Goal: Task Accomplishment & Management: Complete application form

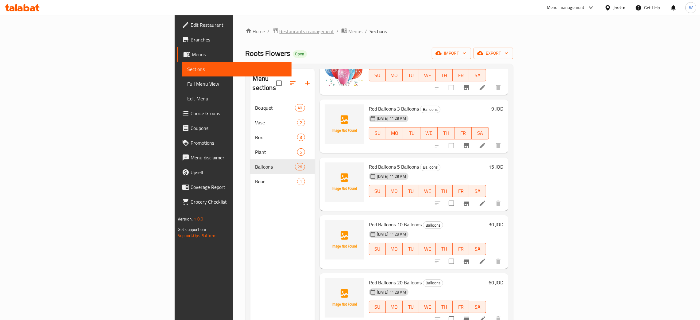
click at [280, 33] on span "Restaurants management" at bounding box center [307, 31] width 55 height 7
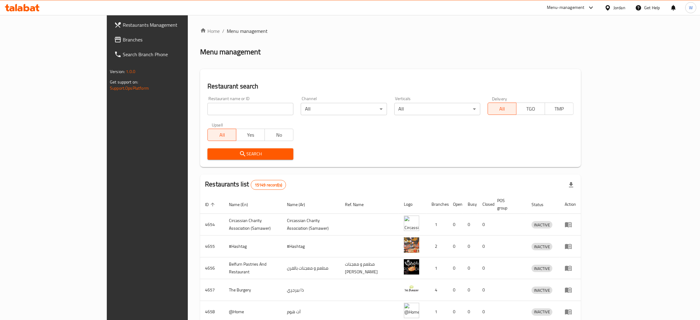
click at [207, 111] on input "search" at bounding box center [250, 109] width 86 height 12
type input "s"
type input "sedra"
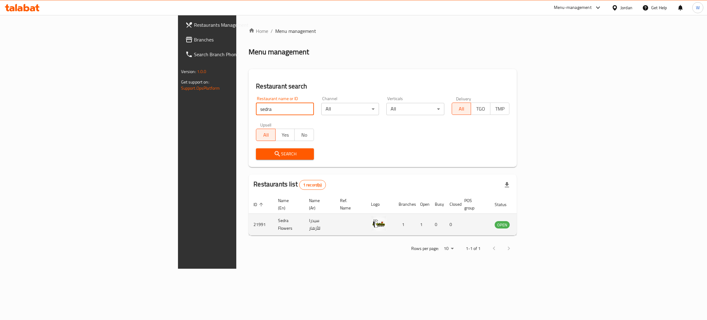
click at [534, 222] on icon "enhanced table" at bounding box center [530, 224] width 7 height 5
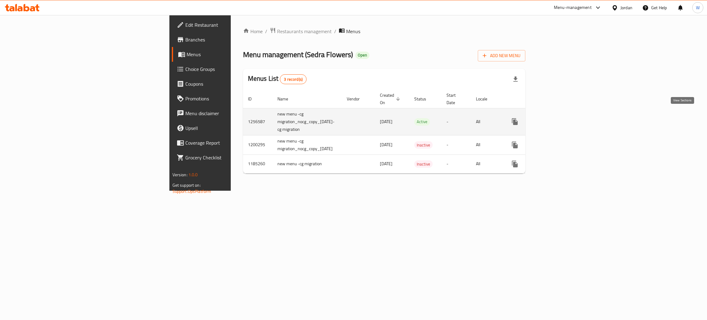
click at [563, 118] on icon "enhanced table" at bounding box center [558, 121] width 7 height 7
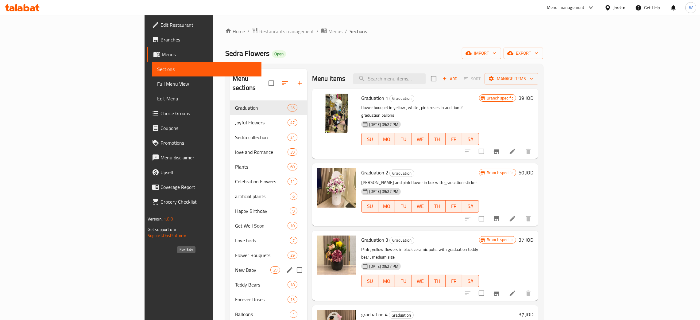
click at [235, 266] on span "New Baby" at bounding box center [252, 269] width 35 height 7
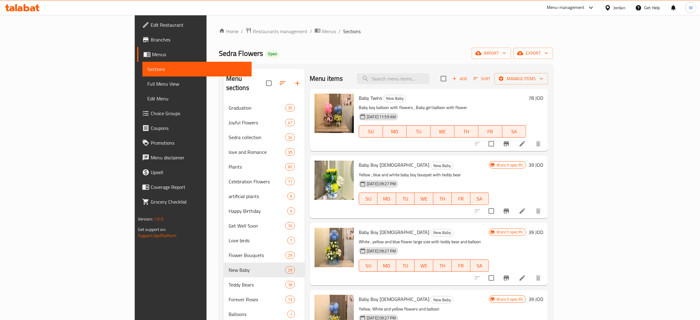
click at [468, 80] on span "Add" at bounding box center [459, 78] width 17 height 7
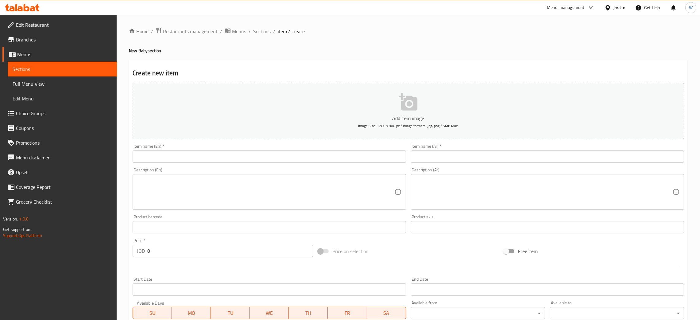
click at [221, 158] on input "text" at bounding box center [269, 156] width 273 height 12
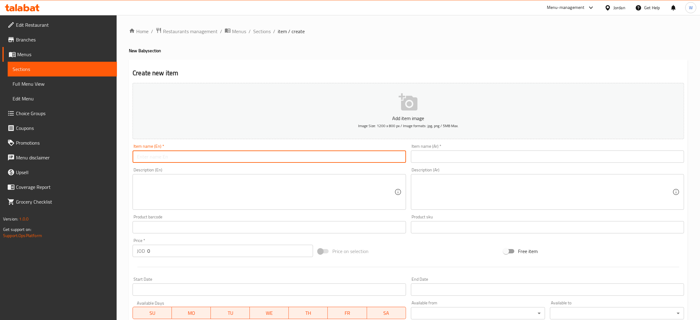
paste input "Baby boy 16"
type input "Baby boy 16"
click at [447, 158] on input "text" at bounding box center [547, 156] width 273 height 12
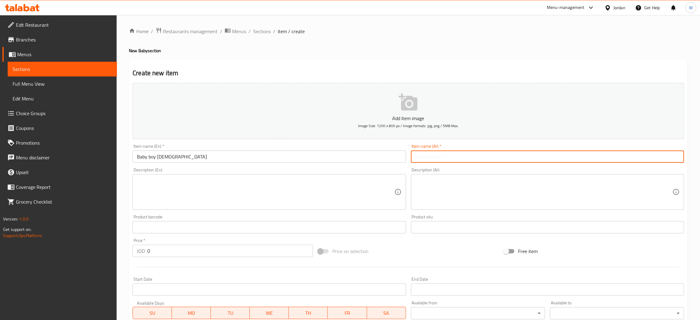
paste input "مولود ولد ١٦"
type input "مولود ولد ١٦"
click at [251, 191] on textarea at bounding box center [265, 191] width 257 height 29
paste textarea "white and red flowers in white box with sticker its a boy"
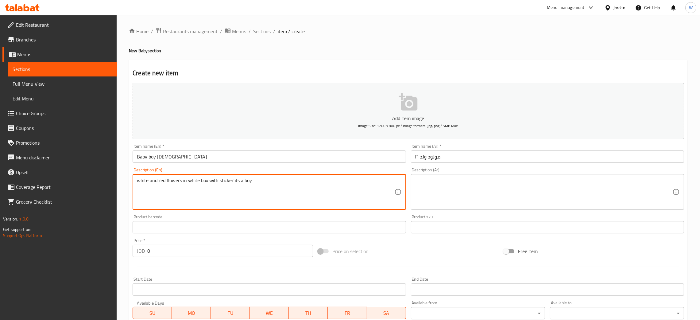
type textarea "white and red flowers in white box with sticker its a boy"
click at [454, 185] on textarea at bounding box center [543, 191] width 257 height 29
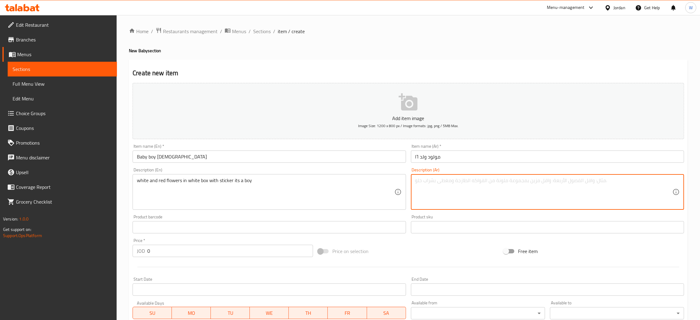
paste textarea "Item description ar : ورد احمر وابيض مع قاعدة ابيض وستكر انه ولد"
drag, startPoint x: 455, startPoint y: 179, endPoint x: 420, endPoint y: 179, distance: 35.3
click at [421, 179] on textarea "Item description ar : ورد احمر وابيض مع قاعدة ابيض وستكر انه ولد" at bounding box center [543, 191] width 257 height 29
click at [174, 257] on div "Price   * JOD 0 Price *" at bounding box center [222, 248] width 185 height 24
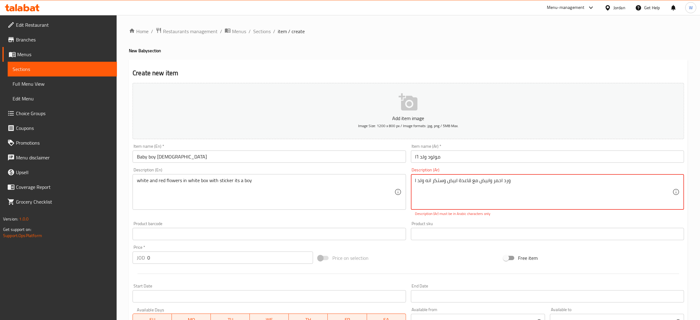
drag, startPoint x: 418, startPoint y: 181, endPoint x: 413, endPoint y: 181, distance: 4.9
click at [415, 181] on textarea "I ورد احمر وابيض مع قاعدة ابيض وستكر انه ولد" at bounding box center [543, 191] width 257 height 29
drag, startPoint x: 417, startPoint y: 180, endPoint x: 409, endPoint y: 180, distance: 8.0
click at [409, 180] on div "Description (Ar) I ورد احمر وابيض مع قاعدة ابيض وستكر انه ولد Description (Ar) …" at bounding box center [547, 192] width 278 height 54
type textarea "ورد احمر وابيض مع قاعدة ابيض وستكر انه ولد"
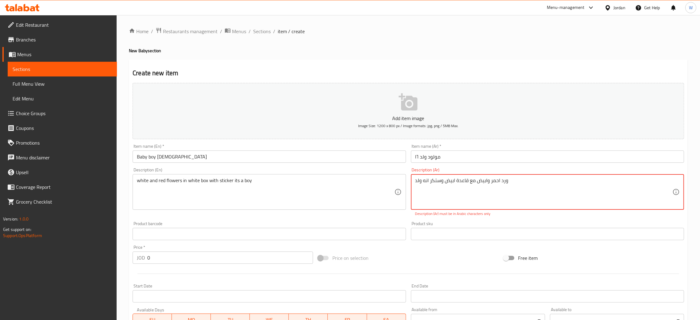
click at [202, 265] on div "Add item image Image Size: 1200 x 800 px / Image formats: jpg, png / 5MB Max. I…" at bounding box center [408, 215] width 556 height 271
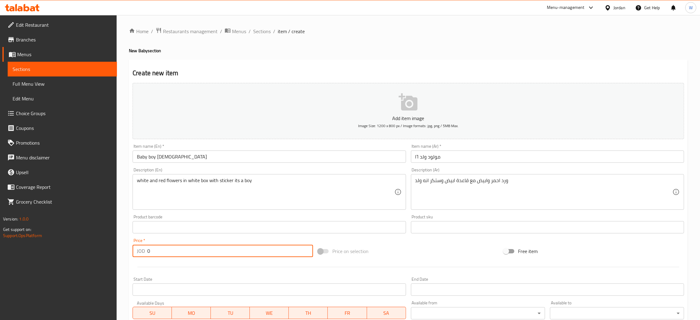
click at [204, 256] on input "0" at bounding box center [230, 251] width 166 height 12
drag, startPoint x: 153, startPoint y: 254, endPoint x: 132, endPoint y: 251, distance: 20.7
click at [135, 251] on div "JOD 0 Price *" at bounding box center [223, 251] width 180 height 12
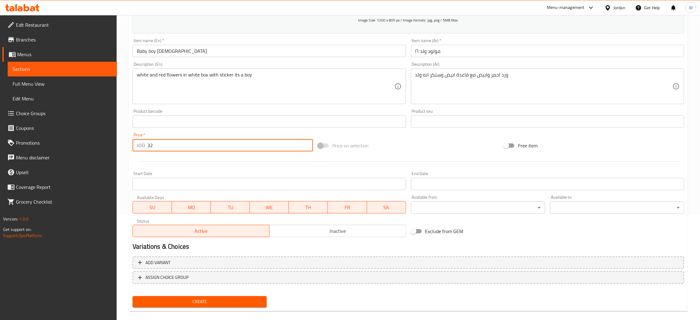
scroll to position [113, 0]
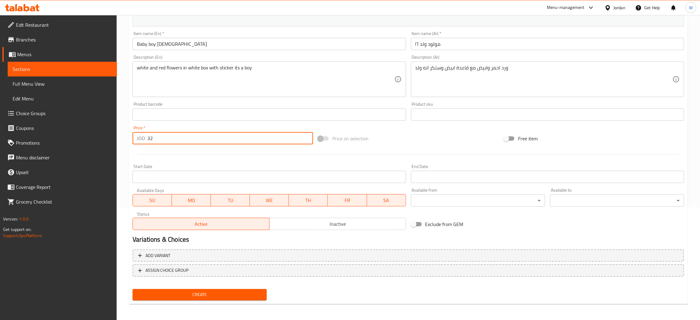
type input "32"
click at [224, 289] on button "Create" at bounding box center [200, 294] width 134 height 11
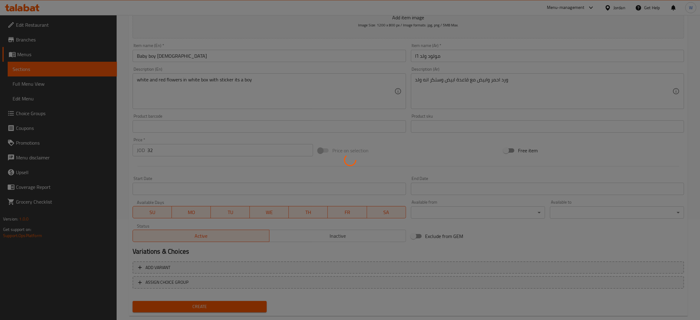
type input "0"
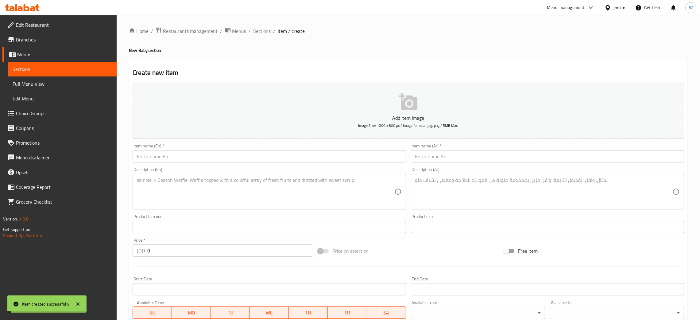
scroll to position [0, 0]
click at [309, 150] on div "Item name (En)   * Item name (En) *" at bounding box center [269, 153] width 273 height 19
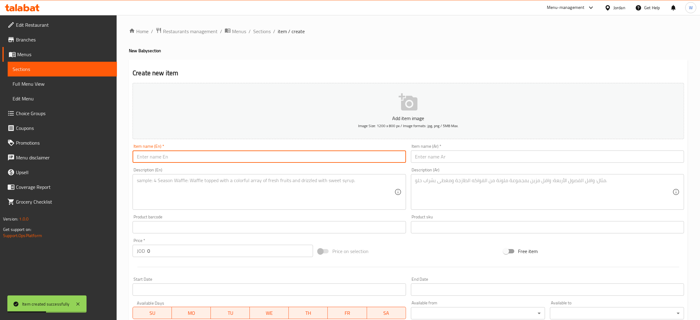
click at [296, 156] on input "text" at bounding box center [269, 156] width 273 height 12
paste input "Celebration flowers 12"
type input "Celebration flowers 12"
drag, startPoint x: 449, startPoint y: 159, endPoint x: 447, endPoint y: 154, distance: 5.8
click at [449, 159] on input "text" at bounding box center [547, 156] width 273 height 12
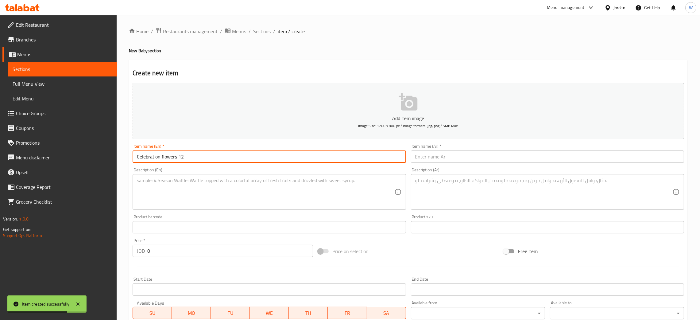
paste input "زهور الاحتفال ١٢"
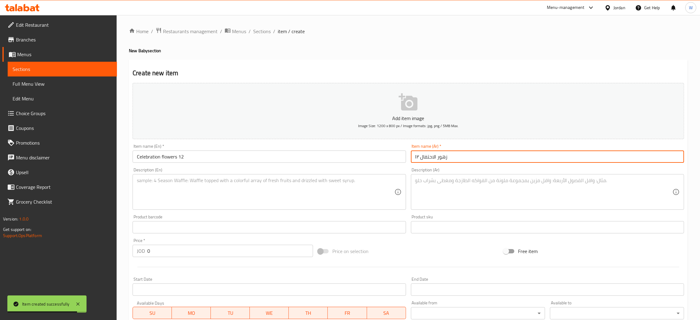
type input "زهور الاحتفال ١٢"
click at [292, 182] on textarea at bounding box center [265, 191] width 257 height 29
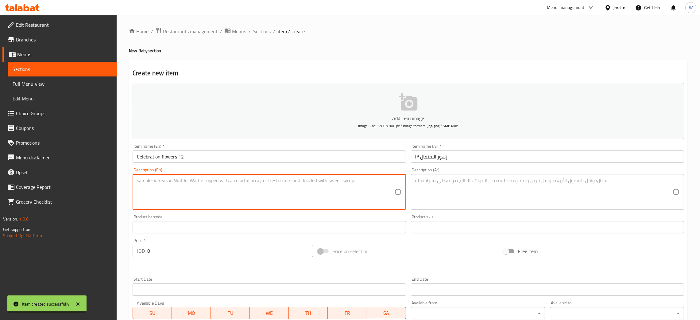
paste textarea "white and red flowers in white ceramics with chocolate"
click at [138, 180] on textarea "white and red flowers in white ceramics with chocolate" at bounding box center [265, 191] width 257 height 29
type textarea "white and red flowers in white ceramics with chocolate"
click at [439, 184] on textarea at bounding box center [543, 191] width 257 height 29
paste textarea "Item description ar : ورد احمر وابيض مع سيراميك ابيض وشوكلت"
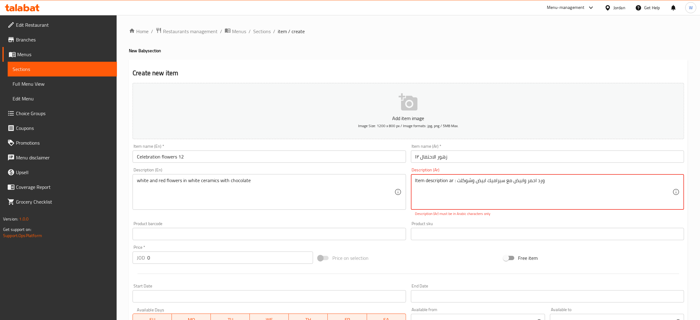
drag, startPoint x: 456, startPoint y: 183, endPoint x: 377, endPoint y: 171, distance: 79.7
click at [377, 171] on div "Add item image Image Size: 1200 x 800 px / Image formats: jpg, png / 5MB Max. I…" at bounding box center [408, 215] width 556 height 271
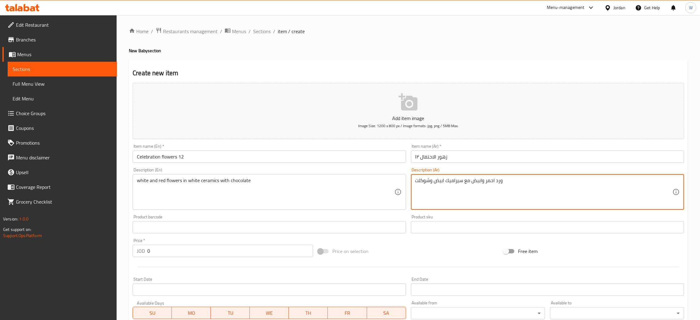
type textarea "ورد احمر وابيض مع سيراميك ابيض وشوكلت"
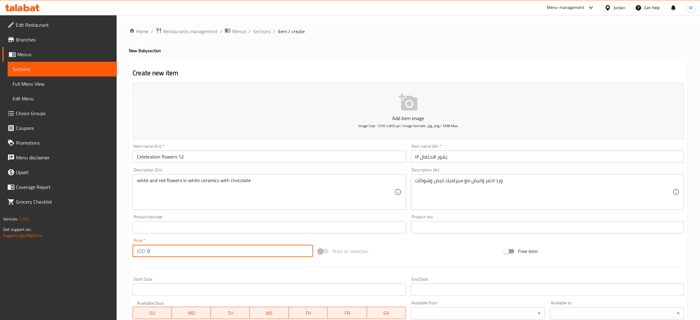
drag, startPoint x: 187, startPoint y: 248, endPoint x: 98, endPoint y: 249, distance: 88.7
click at [101, 249] on div "Edit Restaurant Branches Menus Sections Full Menu View Edit Menu Choice Groups …" at bounding box center [350, 224] width 700 height 419
type input "84"
click at [253, 32] on span "Sections" at bounding box center [261, 31] width 17 height 7
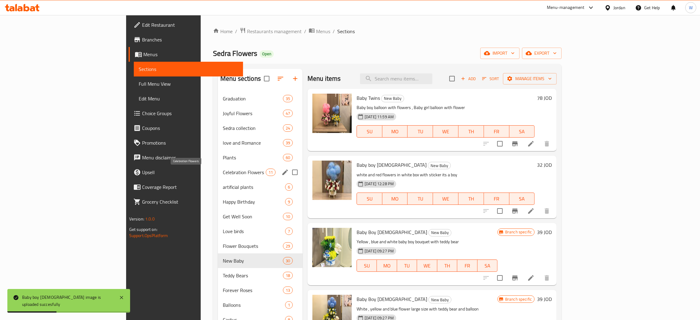
click at [223, 172] on span "Celebration Flowers" at bounding box center [244, 171] width 43 height 7
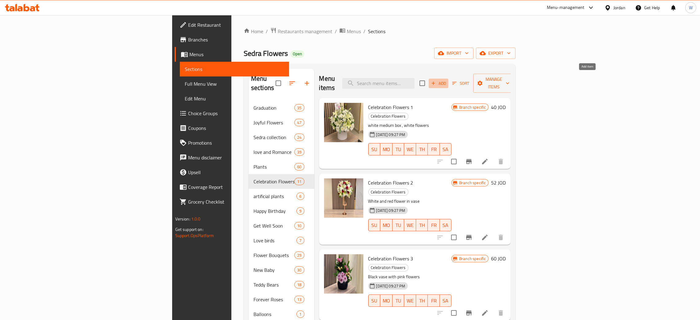
click at [447, 80] on span "Add" at bounding box center [438, 83] width 17 height 7
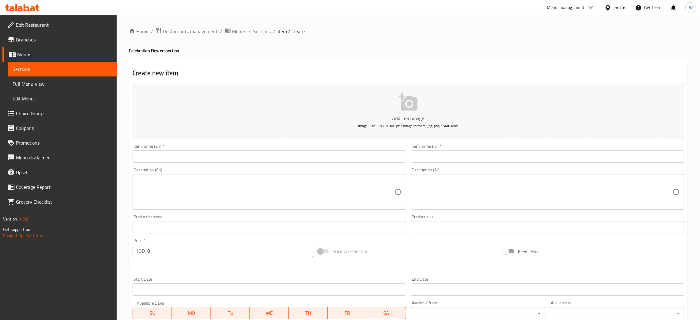
click at [300, 155] on input "text" at bounding box center [269, 156] width 273 height 12
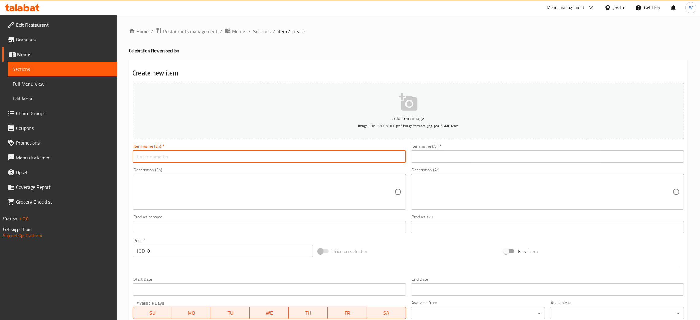
paste input "Celebration flowers 12"
type input "Celebration flowers 12"
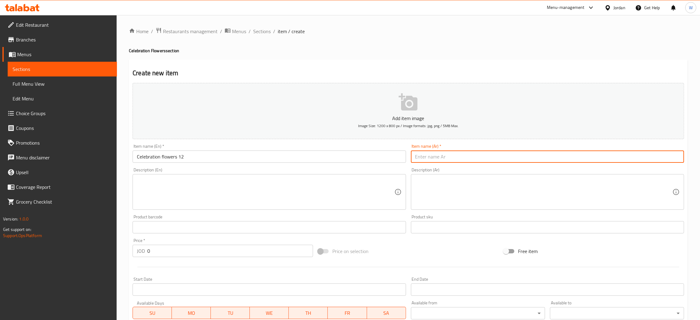
click at [467, 155] on input "text" at bounding box center [547, 156] width 273 height 12
paste input "زهور الاحتفال ١٢"
type input "زهور الاحتفال ١٢"
click at [323, 197] on textarea at bounding box center [265, 191] width 257 height 29
paste textarea "white and red flowers in white ceramics with chocolate"
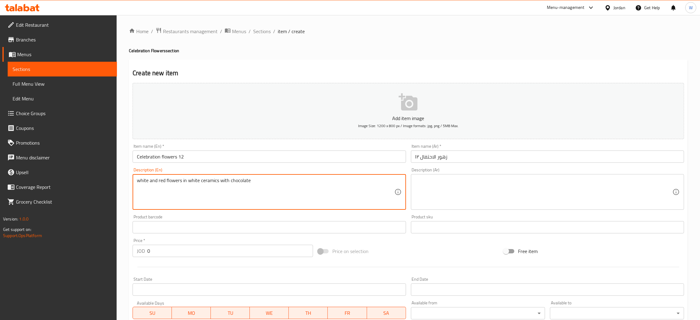
type textarea "white and red flowers in white ceramics with chocolate"
click at [470, 200] on textarea at bounding box center [543, 191] width 257 height 29
paste textarea "ورد احمر وابيض مع سيراميك ابيض وشوكلت"
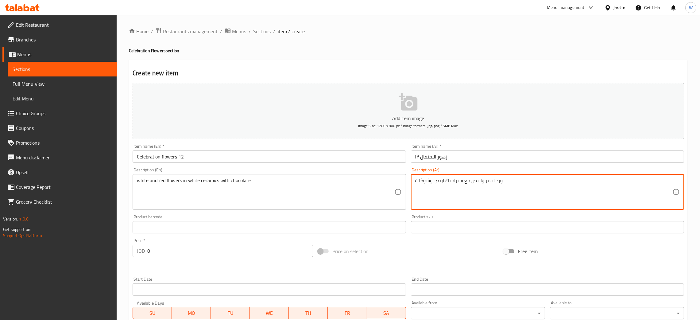
type textarea "ورد احمر وابيض مع سيراميك ابيض وشوكلت"
drag, startPoint x: 158, startPoint y: 252, endPoint x: 88, endPoint y: 252, distance: 70.3
click at [98, 252] on div "Edit Restaurant Branches Menus Sections Full Menu View Edit Menu Choice Groups …" at bounding box center [350, 224] width 700 height 419
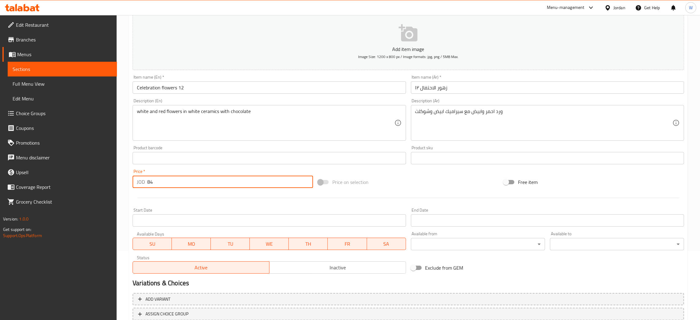
scroll to position [113, 0]
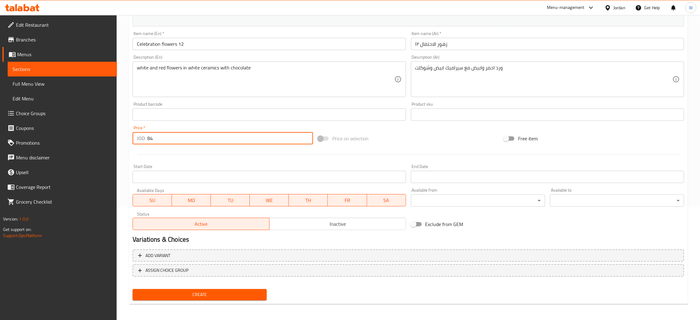
type input "84"
click at [222, 291] on span "Create" at bounding box center [199, 295] width 124 height 8
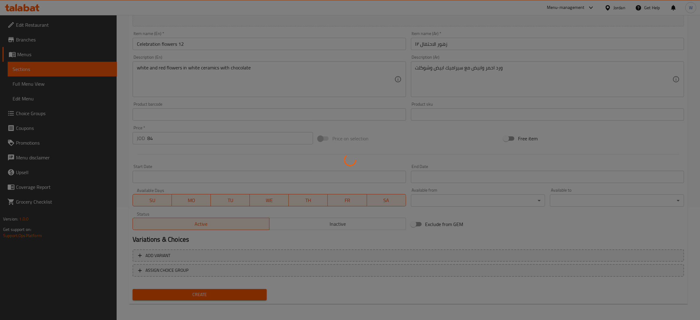
type input "0"
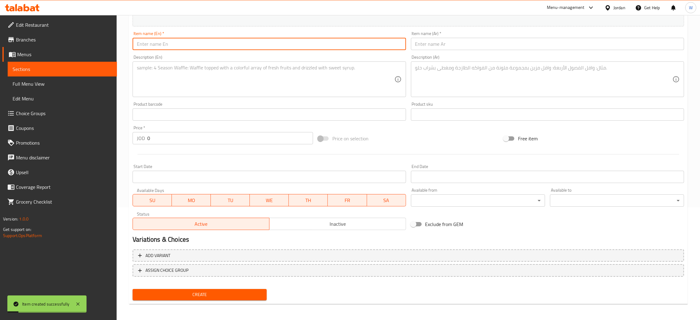
click at [240, 47] on input "text" at bounding box center [269, 44] width 273 height 12
paste input "Celebration flowers 13"
type input "Celebration flowers 13"
click at [449, 45] on input "text" at bounding box center [547, 44] width 273 height 12
paste input "زهور الاحتفال ١٣"
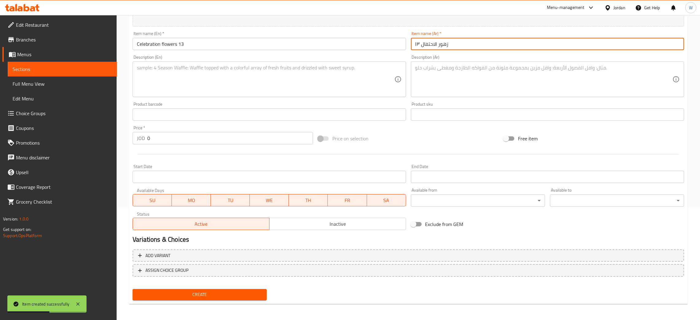
type input "زهور الاحتفال ١٣"
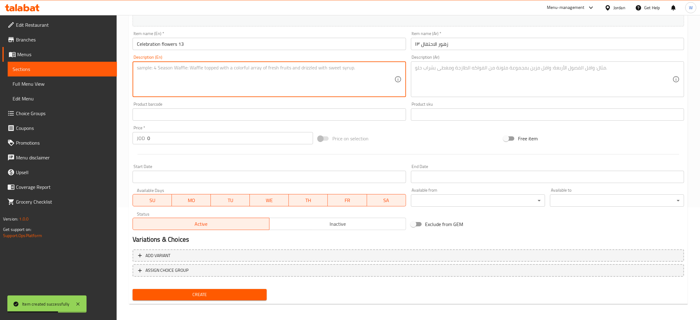
click at [269, 78] on textarea at bounding box center [265, 79] width 257 height 29
paste textarea "white , yellow and red flowers in black ceramics"
type textarea "white , yellow and red flowers in black ceramics"
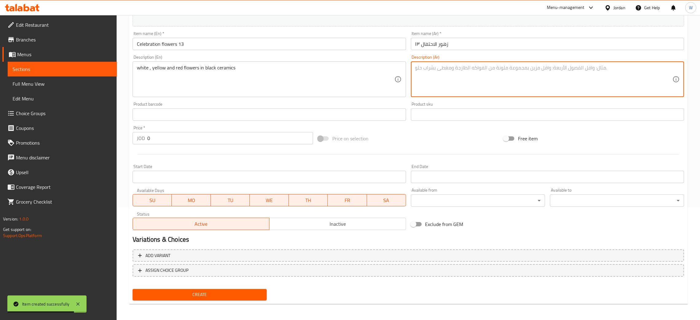
click at [472, 69] on textarea at bounding box center [543, 79] width 257 height 29
paste textarea "ورد احمر وابيض واصفر مع سيراميك اسود"
type textarea "ورد احمر وابيض واصفر مع سيراميك اسود"
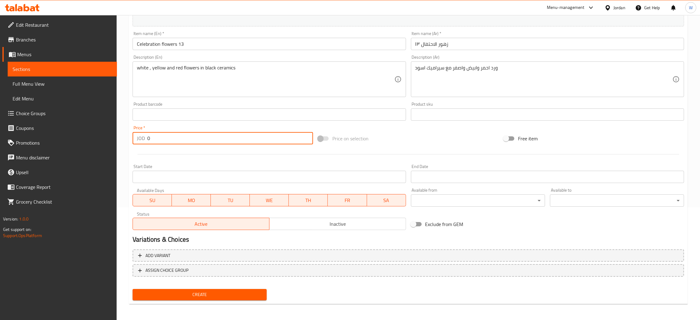
drag, startPoint x: 163, startPoint y: 141, endPoint x: 108, endPoint y: 139, distance: 54.4
click at [110, 140] on div "Edit Restaurant Branches Menus Sections Full Menu View Edit Menu Choice Groups …" at bounding box center [350, 111] width 700 height 419
type input "36"
click at [238, 296] on span "Create" at bounding box center [199, 295] width 124 height 8
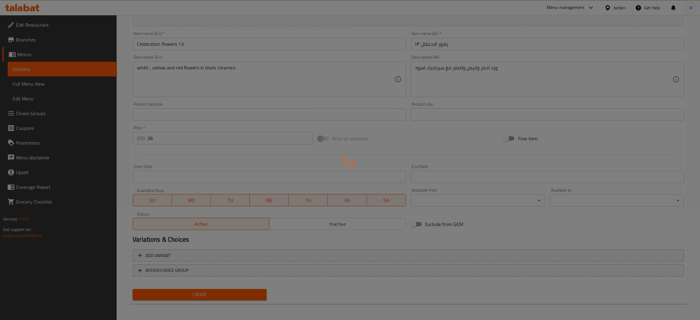
type input "0"
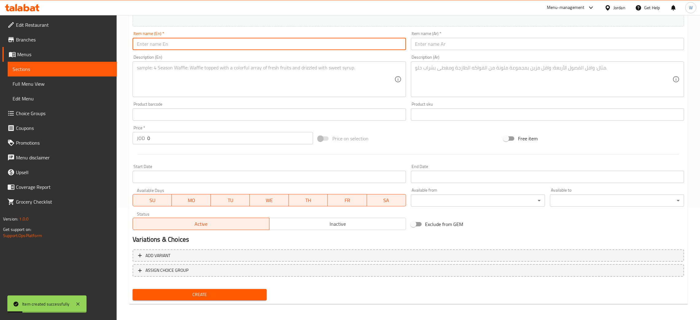
click at [296, 40] on input "text" at bounding box center [269, 44] width 273 height 12
paste input "Celebration flowers 14"
type input "Celebration flowers 14"
click at [465, 45] on input "text" at bounding box center [547, 44] width 273 height 12
paste input "زهور الاحتفال ١٤"
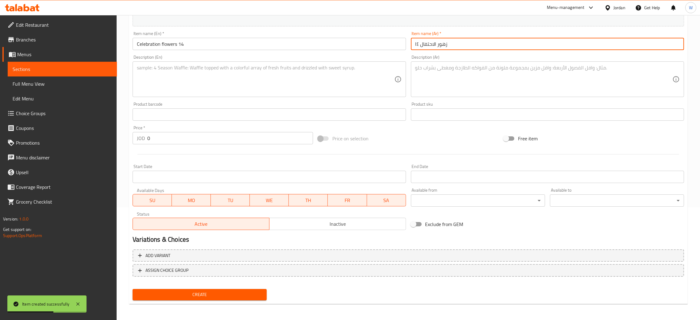
type input "زهور الاحتفال ١٤"
click at [301, 72] on textarea at bounding box center [265, 79] width 257 height 29
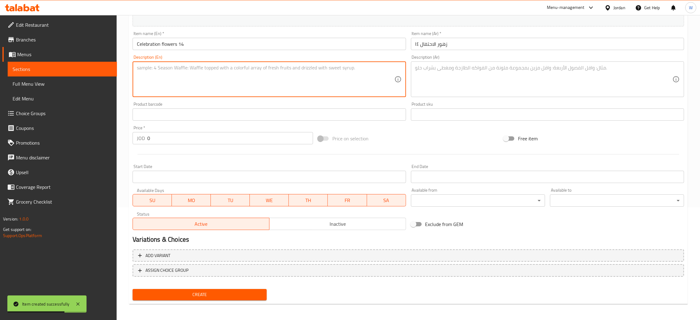
paste textarea "pink and red flowers in white straw basket"
type textarea "pink and red flowers in white straw basket"
click at [465, 63] on div "Description (Ar)" at bounding box center [547, 79] width 273 height 36
paste textarea "ورد احمر وزهري مع سلة لون ابيض"
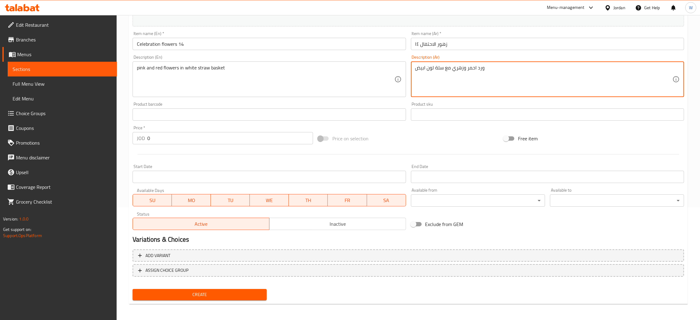
type textarea "ورد احمر وزهري مع سلة لون ابيض"
drag, startPoint x: 198, startPoint y: 132, endPoint x: 75, endPoint y: 139, distance: 122.9
click at [75, 139] on div "Edit Restaurant Branches Menus Sections Full Menu View Edit Menu Choice Groups …" at bounding box center [350, 111] width 700 height 419
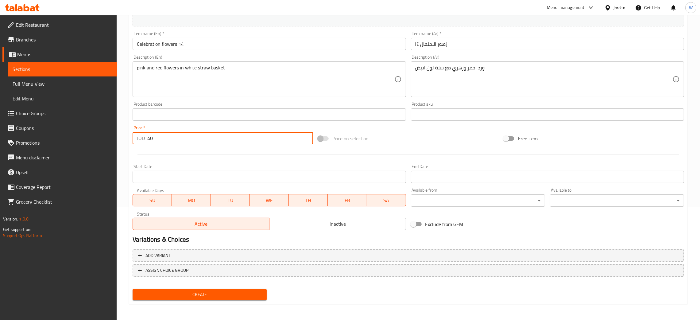
type input "40"
click at [209, 294] on span "Create" at bounding box center [199, 295] width 124 height 8
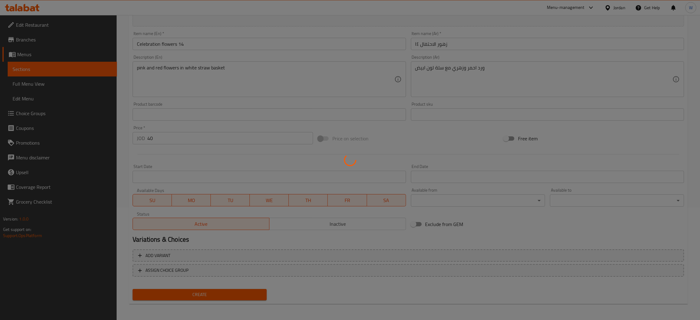
type input "0"
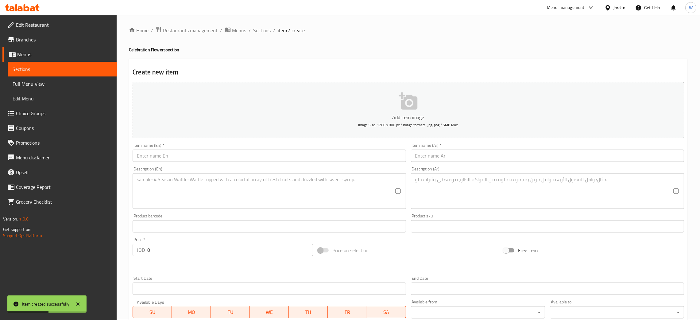
scroll to position [0, 0]
click at [260, 34] on span "Sections" at bounding box center [261, 31] width 17 height 7
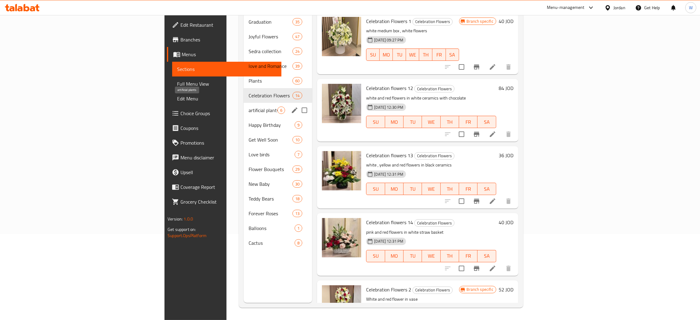
click at [249, 106] on span "artificial plants" at bounding box center [263, 109] width 29 height 7
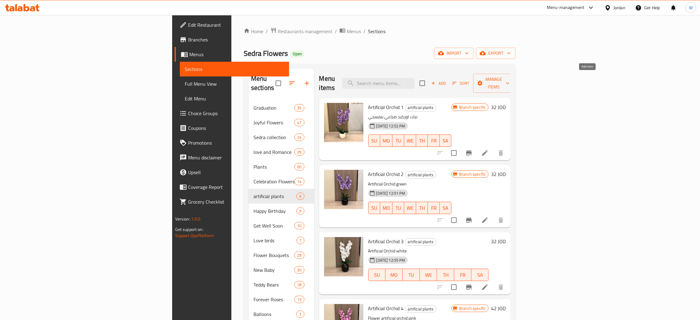
click at [436, 80] on icon "button" at bounding box center [434, 83] width 6 height 6
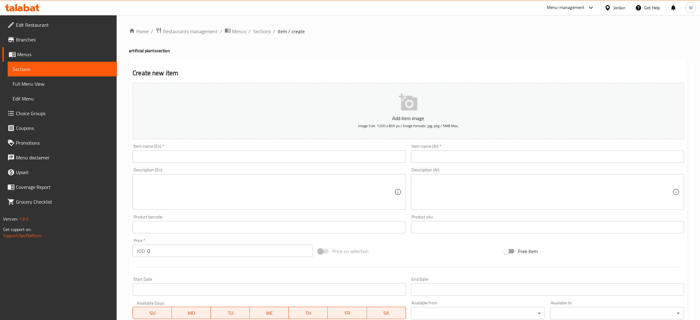
click at [241, 159] on input "text" at bounding box center [269, 156] width 273 height 12
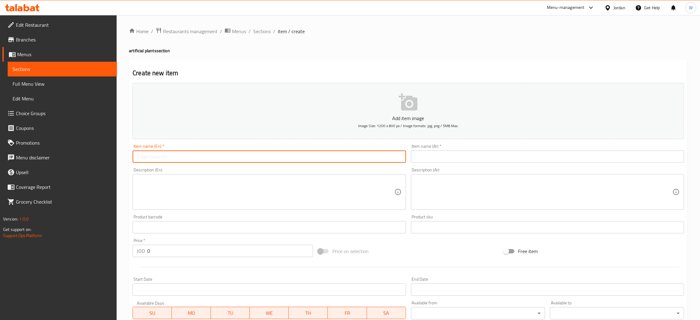
paste input "Artificial orchid 7"
type input "Artificial orchid 7"
click at [437, 158] on input "text" at bounding box center [547, 156] width 273 height 12
paste input "اوركيد صناعي ٧"
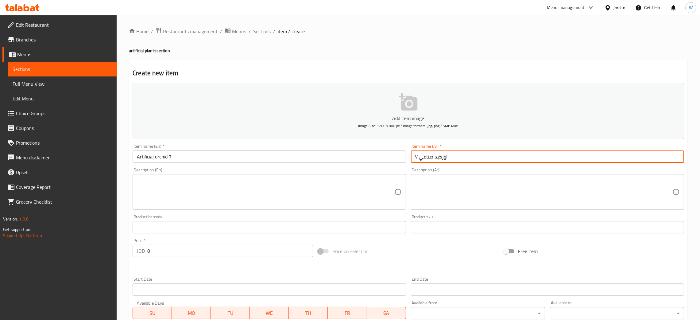
type input "اوركيد صناعي ٧"
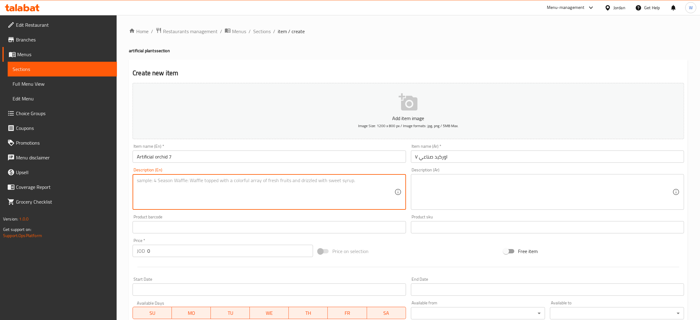
click at [201, 194] on textarea at bounding box center [265, 191] width 257 height 29
paste textarea "Artificial Orchid blue"
type textarea "Artificial Orchid blue"
click at [425, 186] on textarea at bounding box center [543, 191] width 257 height 29
paste textarea "نبتة اوركيد ازرق"
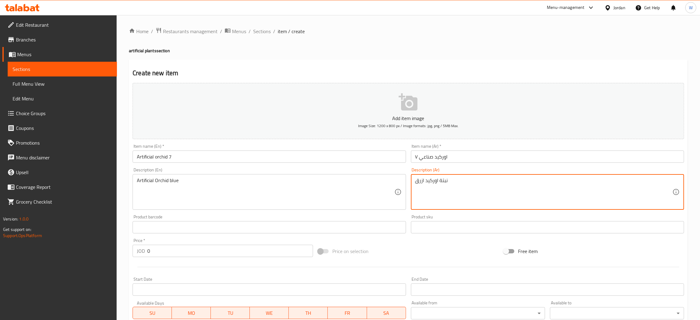
type textarea "نبتة اوركيد ازرق"
drag, startPoint x: 170, startPoint y: 251, endPoint x: 122, endPoint y: 249, distance: 47.6
click at [122, 249] on div "Home / Restaurants management / Menus / Sections / item / create artificial pla…" at bounding box center [408, 224] width 583 height 419
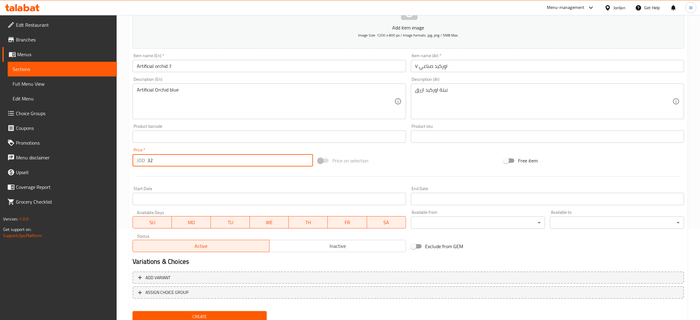
scroll to position [92, 0]
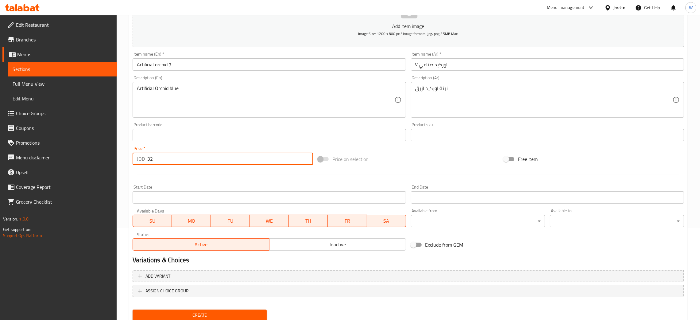
type input "32"
click at [229, 312] on span "Create" at bounding box center [199, 315] width 124 height 8
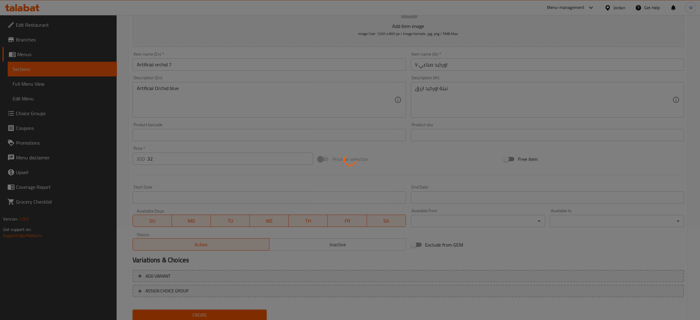
type input "0"
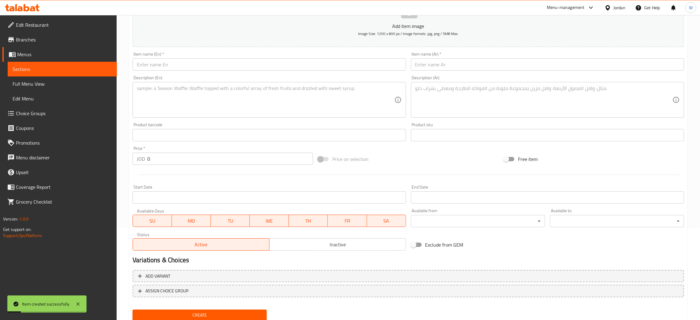
click at [258, 67] on input "text" at bounding box center [269, 64] width 273 height 12
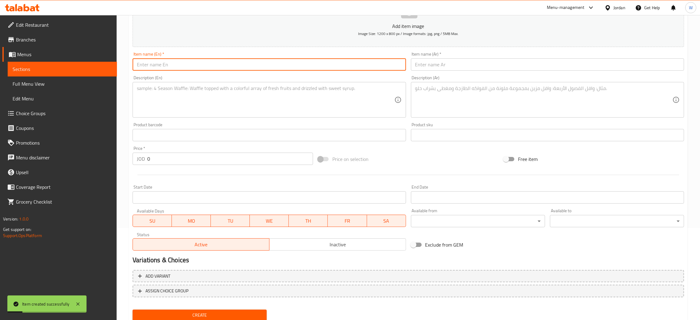
paste input "Artificial orchid 8"
type input "Artificial orchid 8"
click at [455, 66] on input "text" at bounding box center [547, 64] width 273 height 12
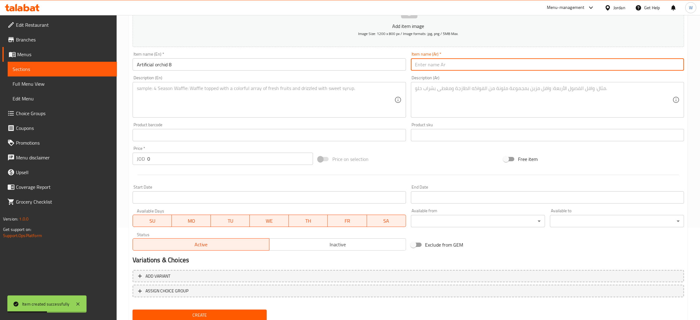
paste input "اوركيد صناعي ٨"
type input "اوركيد صناعي ٨"
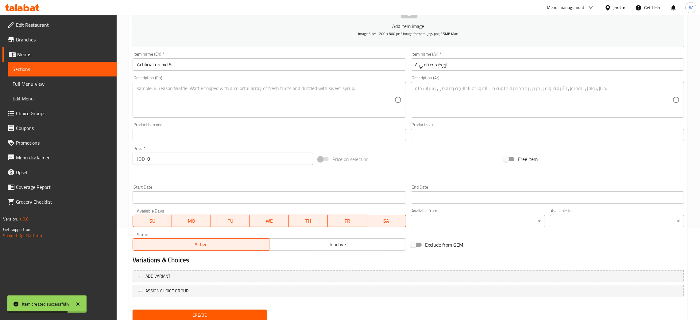
click at [256, 83] on div "Description (En)" at bounding box center [269, 100] width 273 height 36
paste textarea "Artificial Orchid pink"
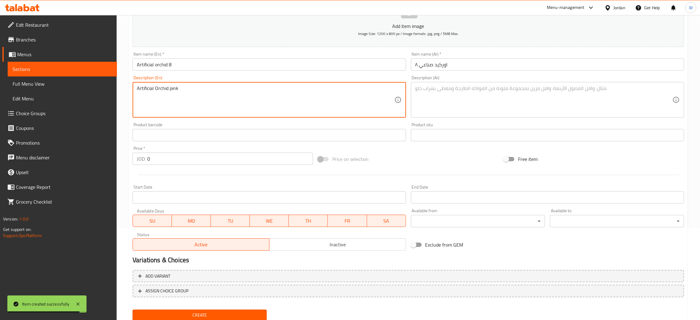
type textarea "Artificial Orchid pink"
click at [462, 108] on textarea at bounding box center [543, 99] width 257 height 29
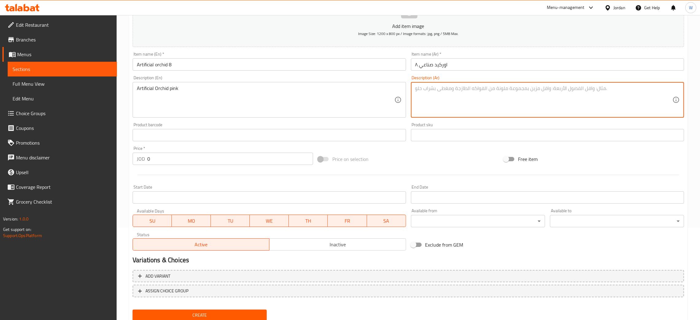
paste textarea "نبتة اوركيد زهري"
type textarea "نبتة اوركيد زهري"
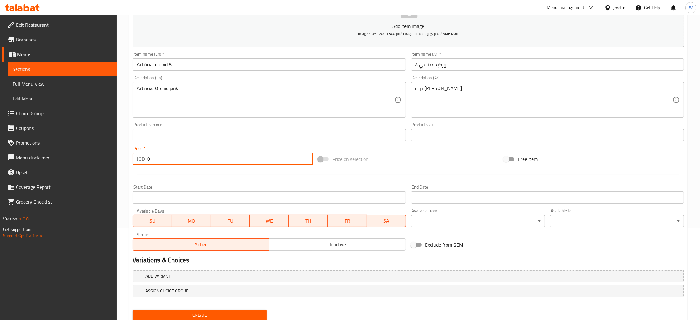
drag, startPoint x: 161, startPoint y: 160, endPoint x: 121, endPoint y: 162, distance: 40.6
click at [121, 162] on div "Home / Restaurants management / Menus / Sections / item / create artificial pla…" at bounding box center [408, 132] width 583 height 419
type input "32"
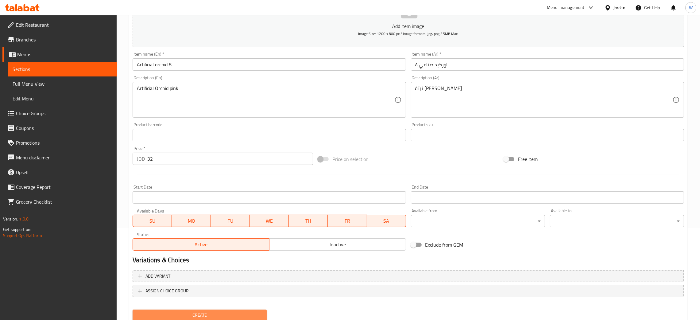
click at [238, 311] on span "Create" at bounding box center [199, 315] width 124 height 8
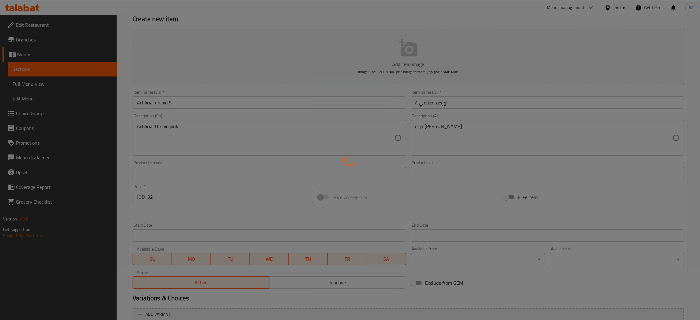
scroll to position [0, 0]
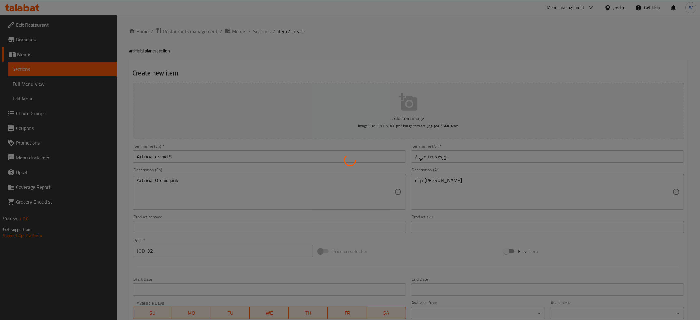
type input "0"
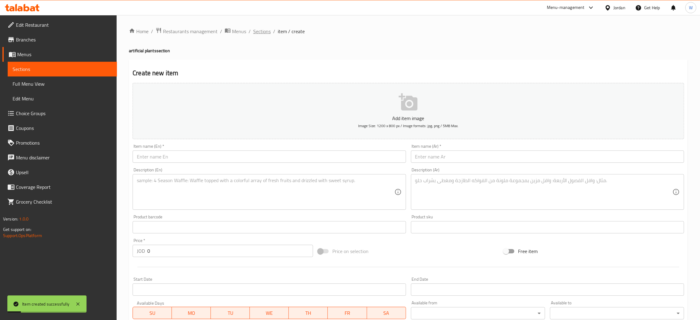
click at [267, 31] on span "Sections" at bounding box center [261, 31] width 17 height 7
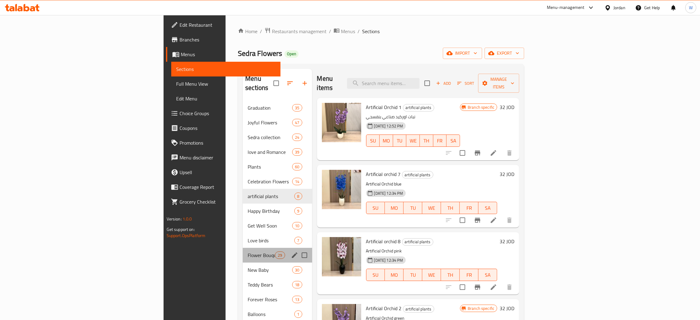
click at [243, 248] on div "Flower Bouquets 29" at bounding box center [277, 255] width 69 height 15
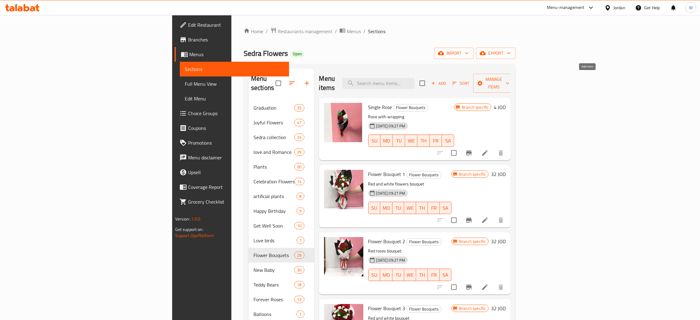
click at [447, 80] on span "Add" at bounding box center [438, 83] width 17 height 7
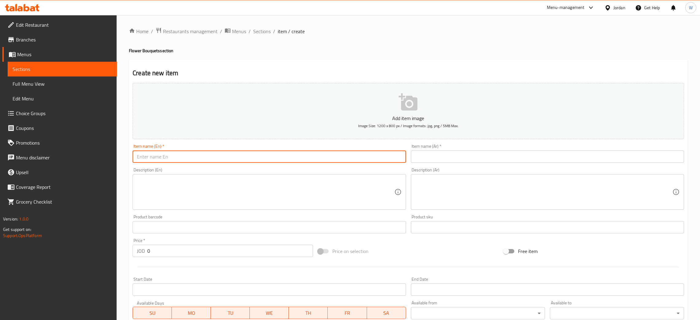
click at [205, 154] on input "text" at bounding box center [269, 156] width 273 height 12
paste input "flower bouquet 18"
type input "flower bouquet 18"
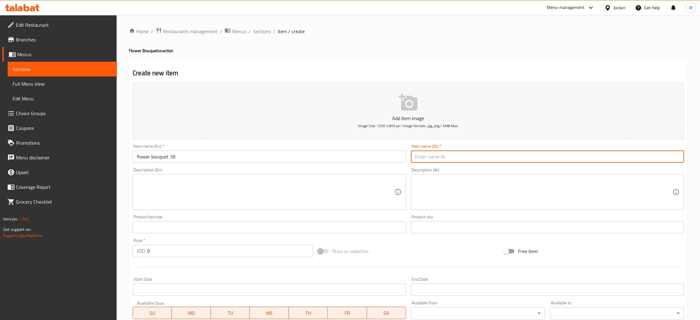
click at [420, 162] on input "text" at bounding box center [547, 156] width 273 height 12
paste input "باقة ورد ١٨"
type input "باقة ورد ١٨"
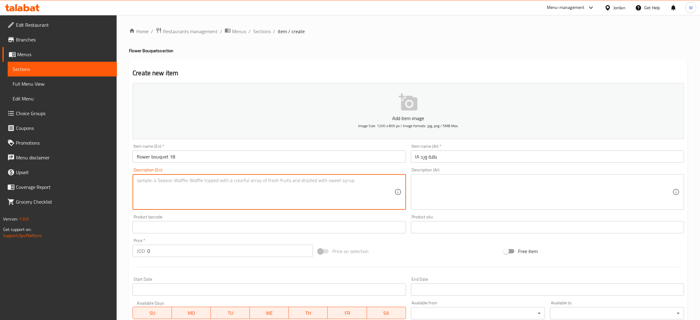
click at [279, 193] on textarea at bounding box center [265, 191] width 257 height 29
paste textarea "mix pink flowers with pink wrapping"
type textarea "mix pink flowers with pink wrapping"
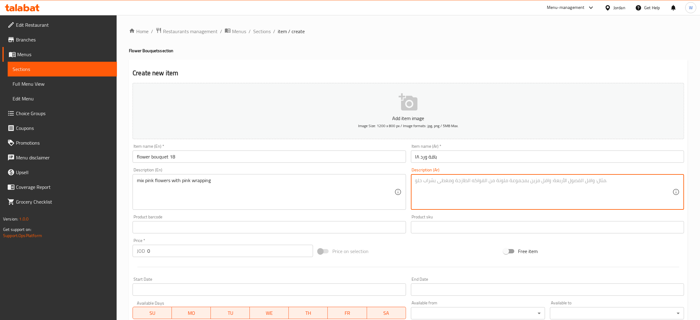
click at [438, 191] on textarea at bounding box center [543, 191] width 257 height 29
paste textarea "تشكيلة من الورد الزهري مع تغليف زهري"
type textarea "تشكيلة من الورد الزهري مع تغليف زهري"
drag, startPoint x: 184, startPoint y: 253, endPoint x: 111, endPoint y: 244, distance: 73.6
click at [108, 245] on div "Edit Restaurant Branches Menus Sections Full Menu View Edit Menu Choice Groups …" at bounding box center [350, 224] width 700 height 419
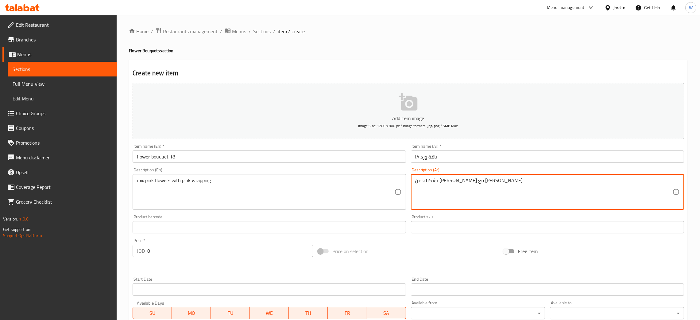
paste input "3"
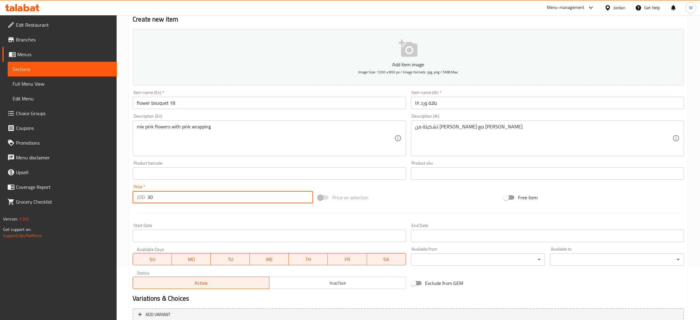
scroll to position [113, 0]
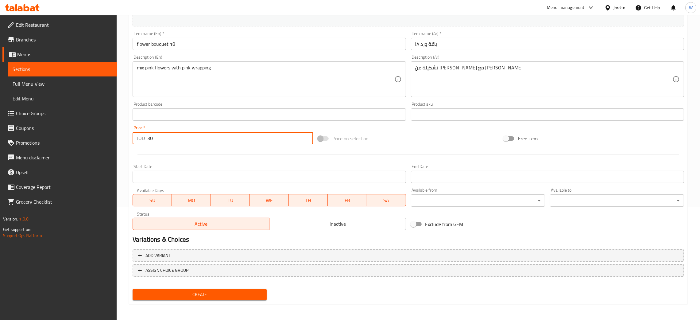
type input "30"
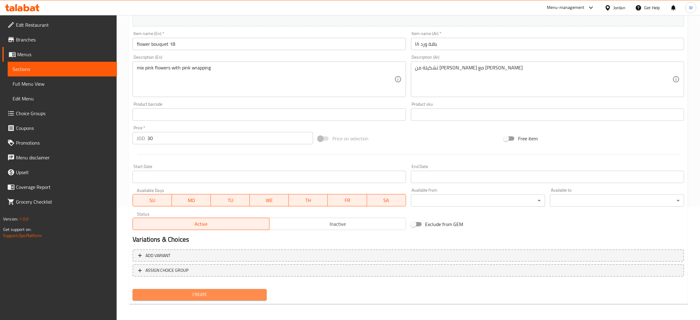
click at [241, 298] on button "Create" at bounding box center [200, 294] width 134 height 11
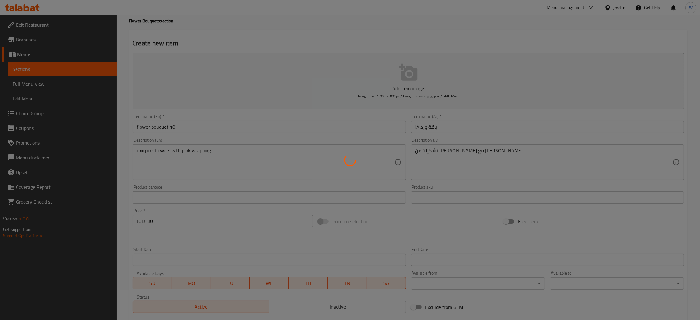
scroll to position [46, 0]
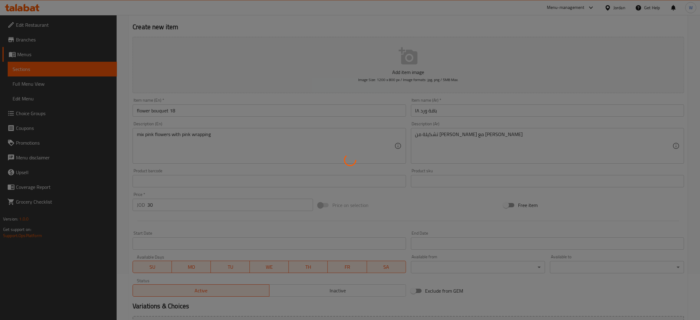
type input "0"
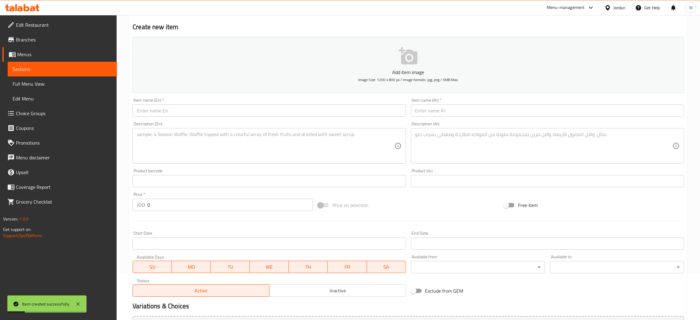
drag, startPoint x: 207, startPoint y: 111, endPoint x: 212, endPoint y: 102, distance: 11.2
click at [207, 111] on input "text" at bounding box center [269, 110] width 273 height 12
paste input "flower bouquet 19"
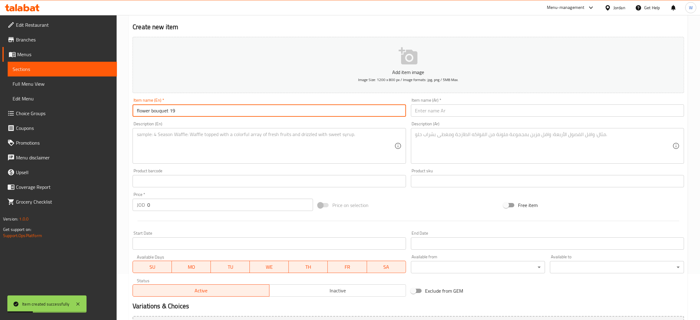
type input "flower bouquet 19"
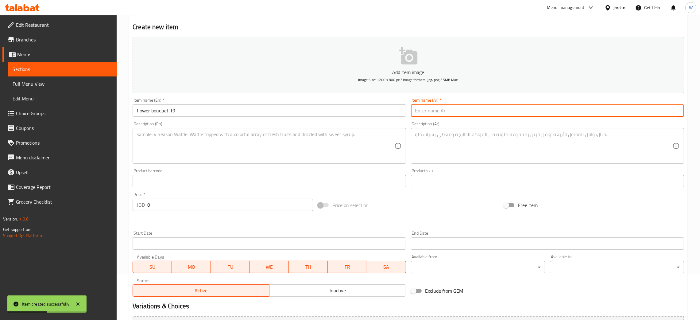
click at [423, 110] on input "text" at bounding box center [547, 110] width 273 height 12
paste input "باقة ورد ١٩"
type input "باقة ورد ١٩"
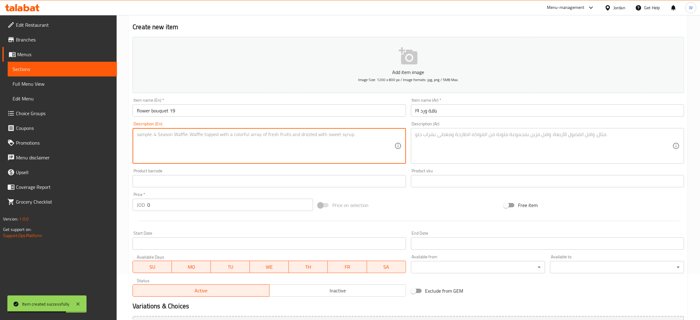
click at [234, 150] on textarea at bounding box center [265, 145] width 257 height 29
paste textarea "mix pink flowers with pink and white wrapping"
type textarea "mix pink flowers with pink and white wrapping"
click at [450, 133] on textarea at bounding box center [543, 145] width 257 height 29
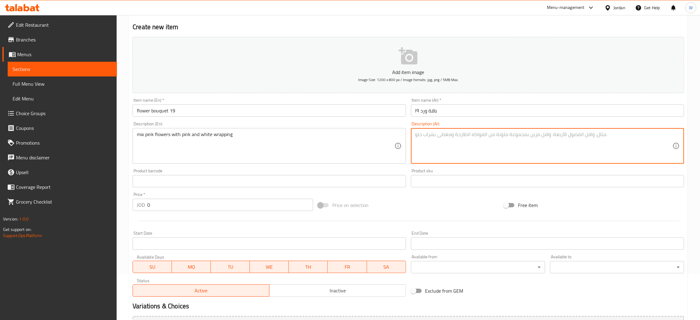
paste textarea "Item description ar : تشكيلة من الورد الزهري مع تغليف زهري وابيض"
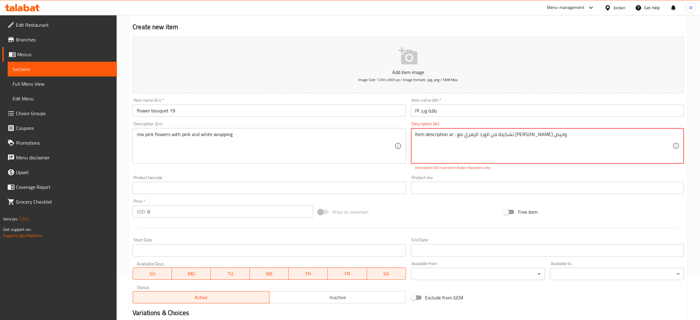
drag, startPoint x: 458, startPoint y: 133, endPoint x: 402, endPoint y: 130, distance: 55.6
click at [402, 130] on div "Add item image Image Size: 1200 x 800 px / Image formats: jpg, png / 5MB Max. I…" at bounding box center [408, 169] width 556 height 271
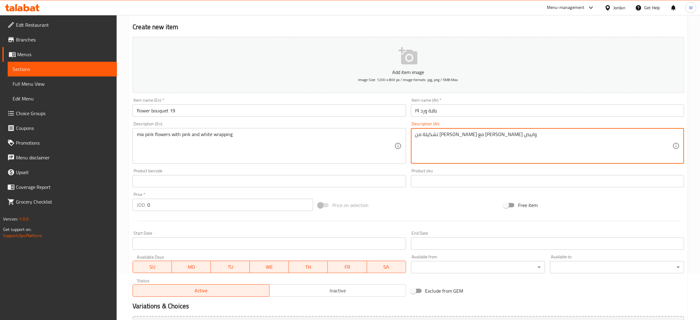
type textarea "تشكيلة من الورد الزهري مع تغليف زهري وابيض"
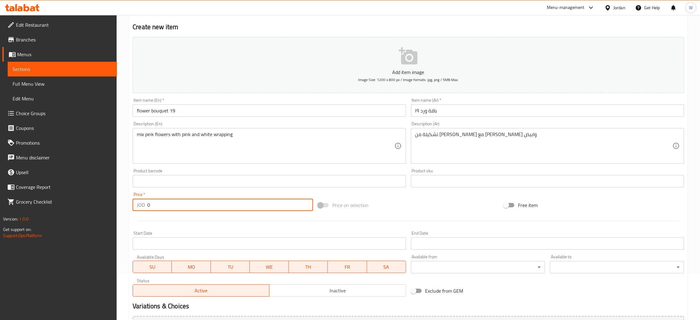
drag, startPoint x: 117, startPoint y: 203, endPoint x: 114, endPoint y: 203, distance: 3.4
click at [114, 203] on div "Edit Restaurant Branches Menus Sections Full Menu View Edit Menu Choice Groups …" at bounding box center [350, 178] width 700 height 419
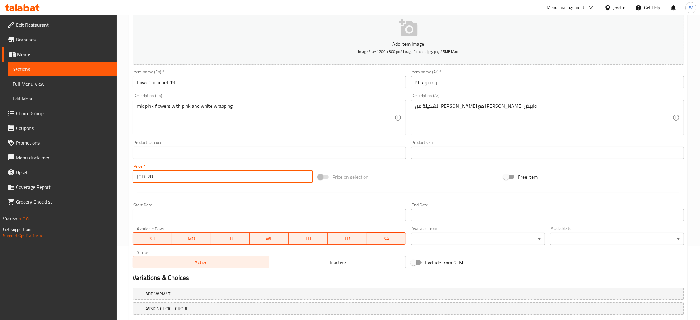
scroll to position [113, 0]
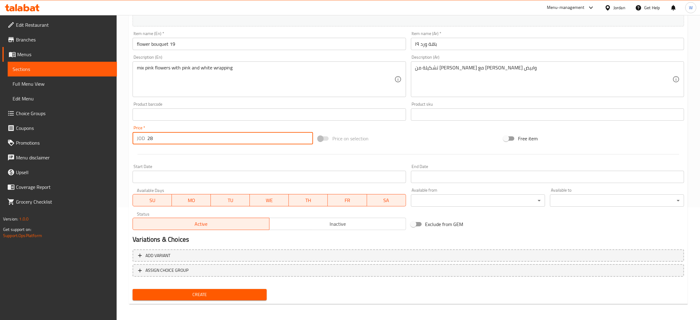
type input "28"
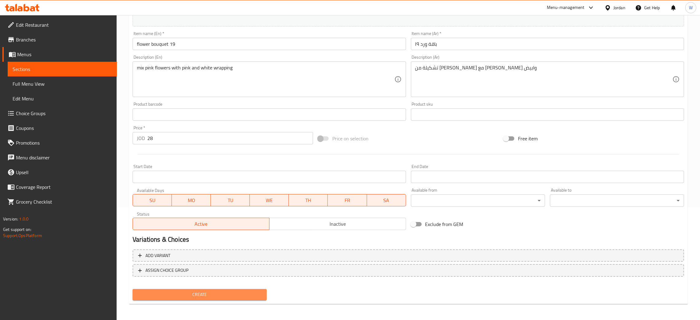
click at [246, 289] on button "Create" at bounding box center [200, 294] width 134 height 11
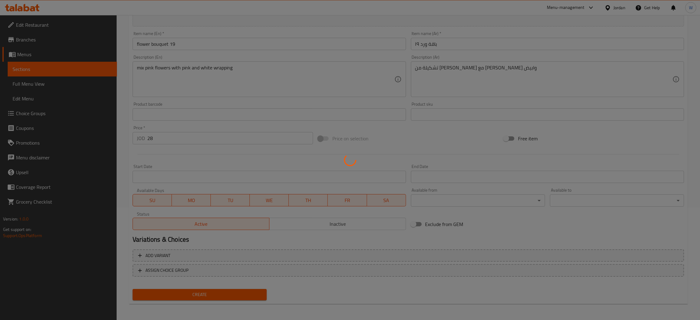
type input "0"
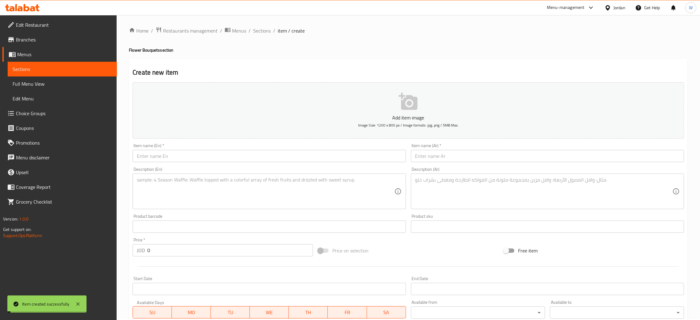
scroll to position [0, 0]
click at [261, 31] on span "Sections" at bounding box center [261, 31] width 17 height 7
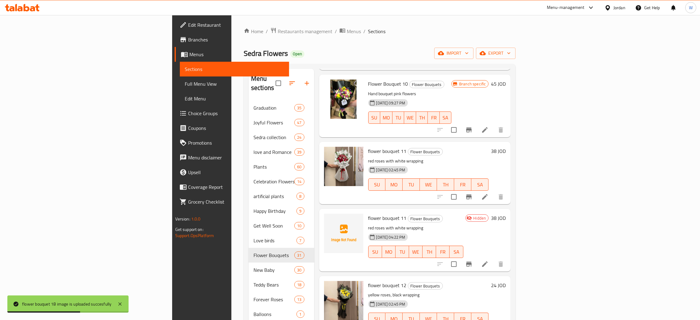
scroll to position [828, 0]
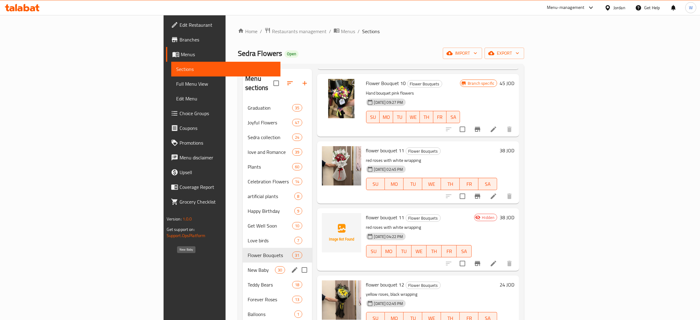
click at [248, 266] on span "New Baby" at bounding box center [261, 269] width 27 height 7
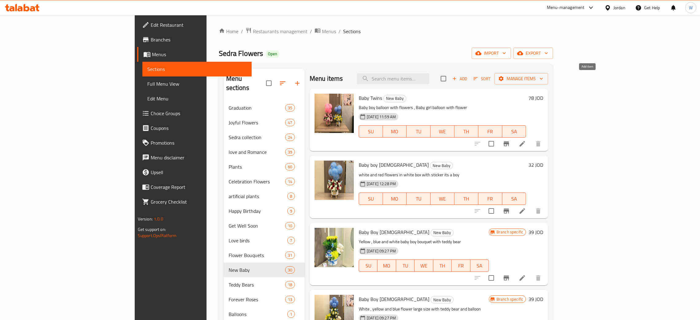
click at [457, 78] on icon "button" at bounding box center [455, 79] width 6 height 6
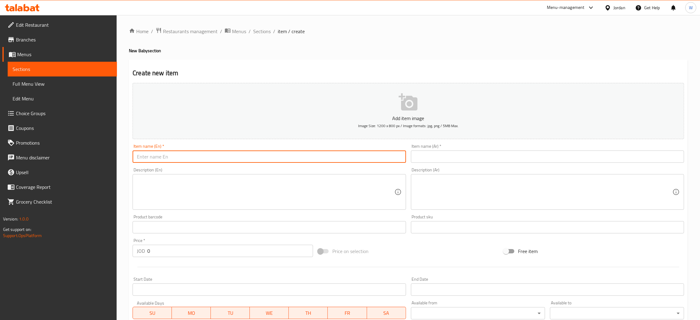
click at [311, 157] on input "text" at bounding box center [269, 156] width 273 height 12
paste input "Baby girl 13"
type input "Baby girl 13"
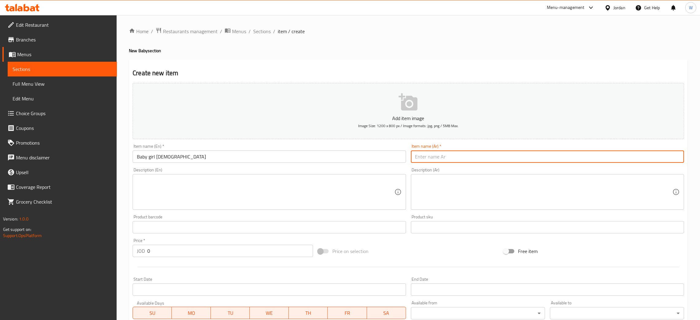
click at [431, 153] on input "text" at bounding box center [547, 156] width 273 height 12
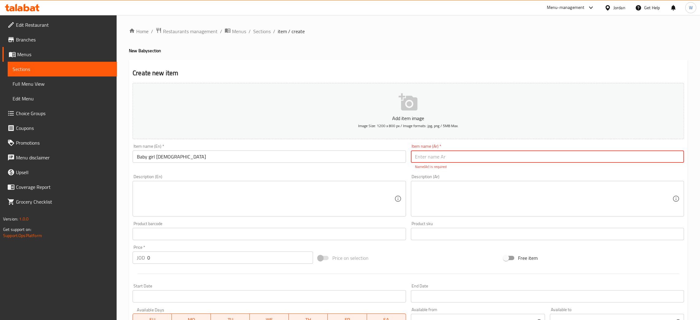
click at [444, 154] on input "text" at bounding box center [547, 156] width 273 height 12
paste input "مولود بنت ١٣"
type input "مولود بنت ١٣"
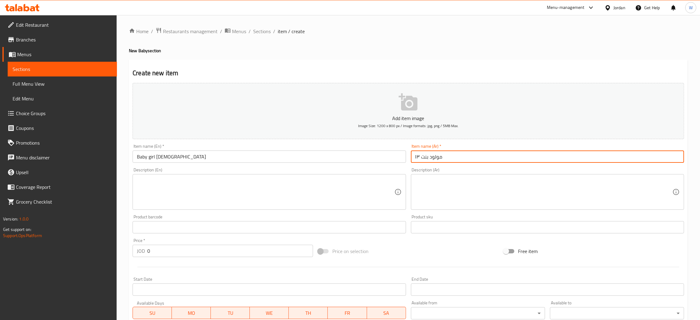
click at [329, 184] on textarea at bounding box center [265, 191] width 257 height 29
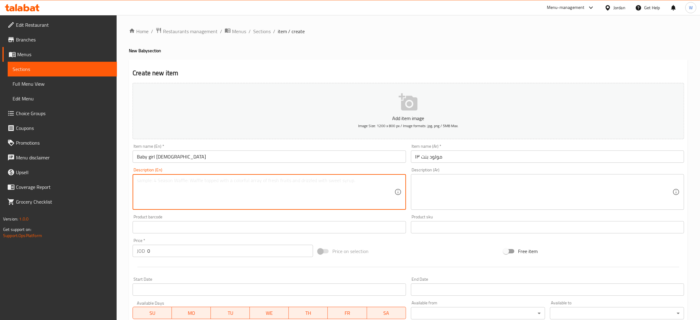
paste textarea "white and pink flowers in pink box"
type textarea "white and pink flowers in pink box"
click at [459, 180] on textarea at bounding box center [543, 191] width 257 height 29
paste textarea "Item description ar : ورد زهري وابيض مع قاعدة زهر"
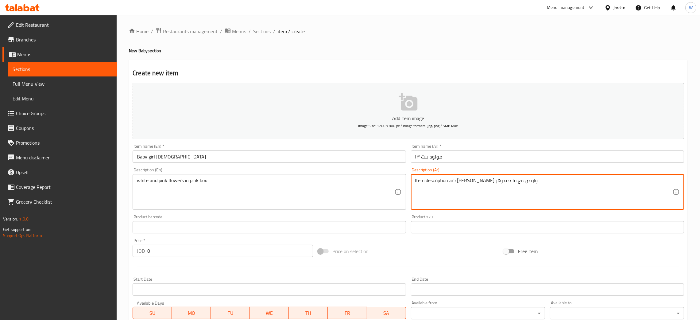
drag, startPoint x: 458, startPoint y: 177, endPoint x: 428, endPoint y: 178, distance: 29.8
click at [428, 178] on textarea "Item description ar : ورد زهري وابيض مع قاعدة زهر" at bounding box center [543, 191] width 257 height 29
click at [453, 179] on textarea "Item description ar : ورد زهري وابيض مع قاعدة زهر" at bounding box center [543, 191] width 257 height 29
click at [458, 180] on textarea "Item description ar : ورد زهري وابيض مع قاعدة زهر" at bounding box center [543, 191] width 257 height 29
drag, startPoint x: 456, startPoint y: 180, endPoint x: 406, endPoint y: 175, distance: 50.0
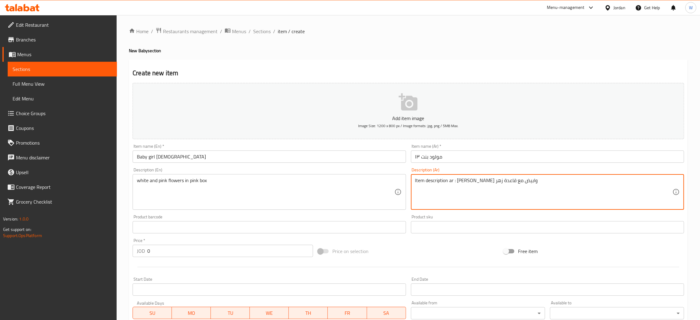
click at [406, 175] on div "Add item image Image Size: 1200 x 800 px / Image formats: jpg, png / 5MB Max. I…" at bounding box center [408, 212] width 556 height 265
type textarea "ورد زهري وابيض مع قاعدة زهر"
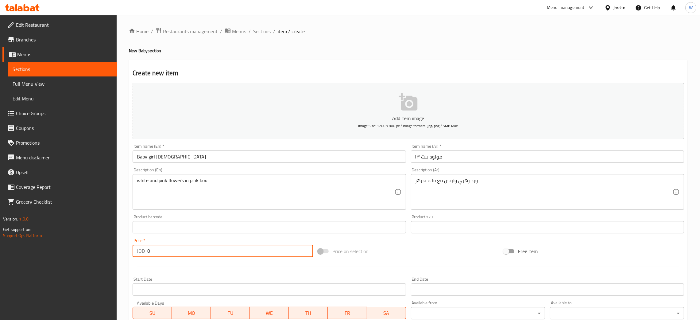
drag, startPoint x: 179, startPoint y: 255, endPoint x: 77, endPoint y: 255, distance: 101.9
click at [77, 255] on div "Edit Restaurant Branches Menus Sections Full Menu View Edit Menu Choice Groups …" at bounding box center [350, 224] width 700 height 419
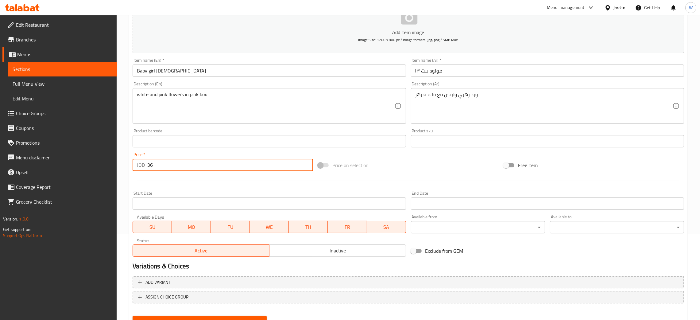
scroll to position [92, 0]
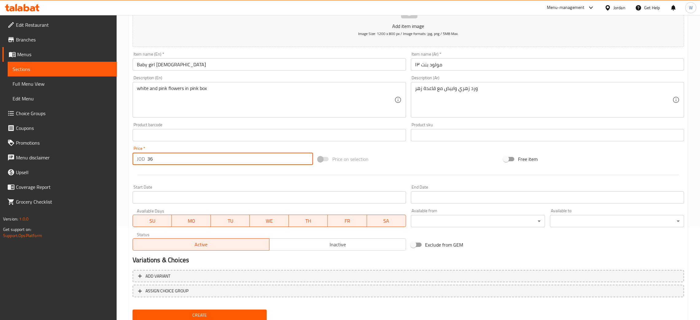
type input "36"
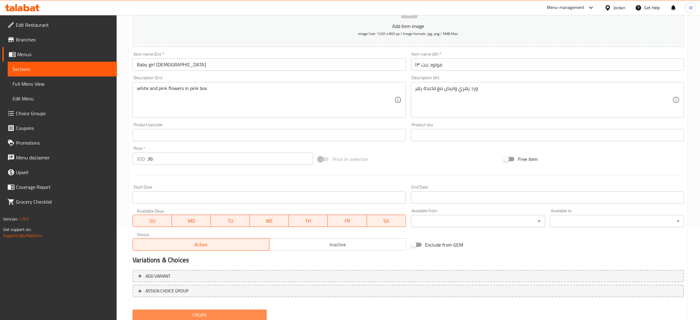
click at [253, 309] on button "Create" at bounding box center [200, 314] width 134 height 11
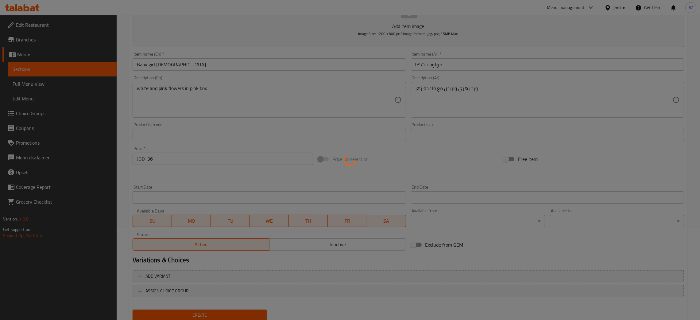
type input "0"
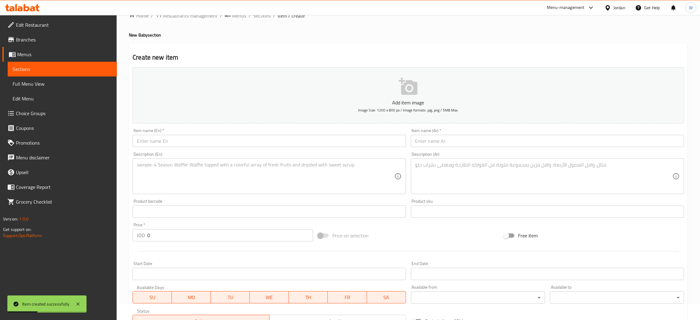
scroll to position [0, 0]
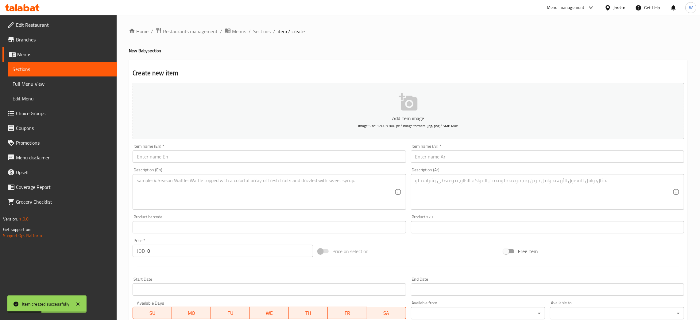
click at [249, 28] on li "/" at bounding box center [250, 31] width 2 height 7
click at [256, 29] on span "Sections" at bounding box center [261, 31] width 17 height 7
